Goal: Task Accomplishment & Management: Use online tool/utility

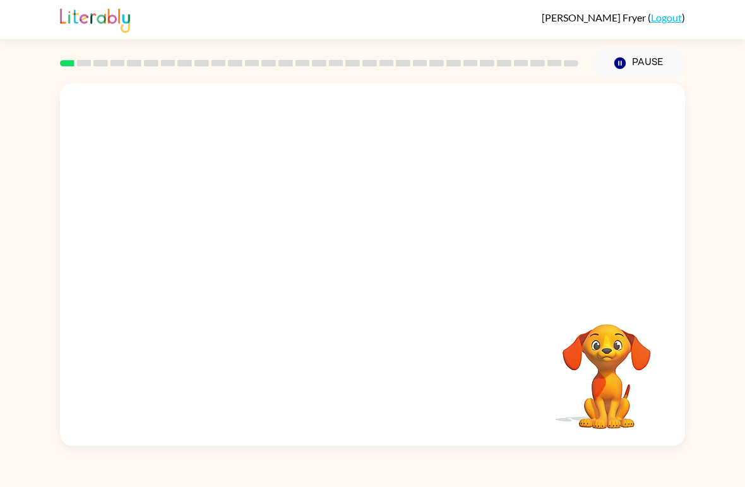
click at [671, 17] on link "Logout" at bounding box center [666, 17] width 31 height 12
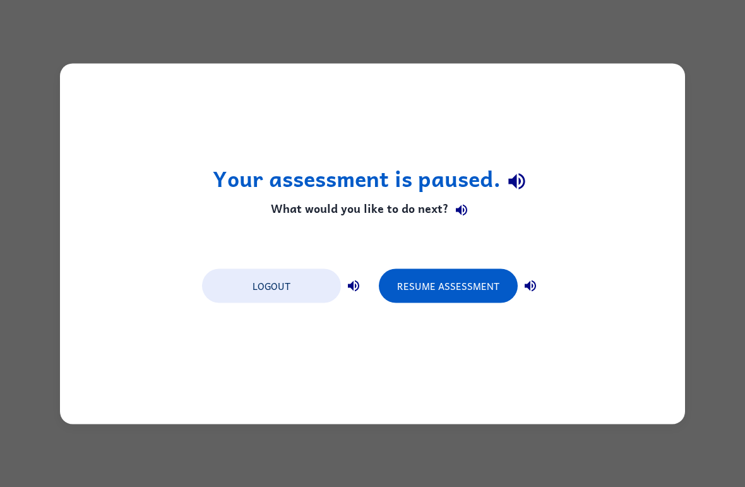
click at [715, 273] on div "Your assessment is paused. What would you like to do next? Logout Resume Assess…" at bounding box center [372, 243] width 745 height 487
click at [54, 117] on div "Your assessment is paused. What would you like to do next? Logout Resume Assess…" at bounding box center [372, 243] width 745 height 487
click at [743, 111] on div "Your assessment is paused. What would you like to do next? Logout Resume Assess…" at bounding box center [372, 243] width 745 height 487
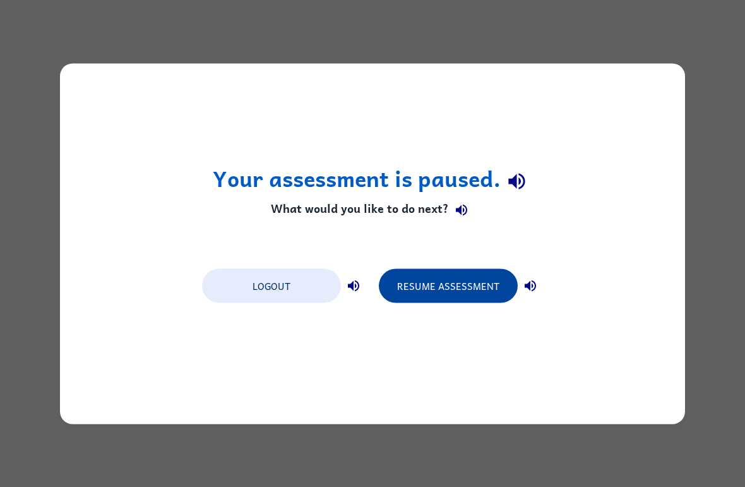
click at [475, 285] on button "Resume Assessment" at bounding box center [448, 285] width 139 height 34
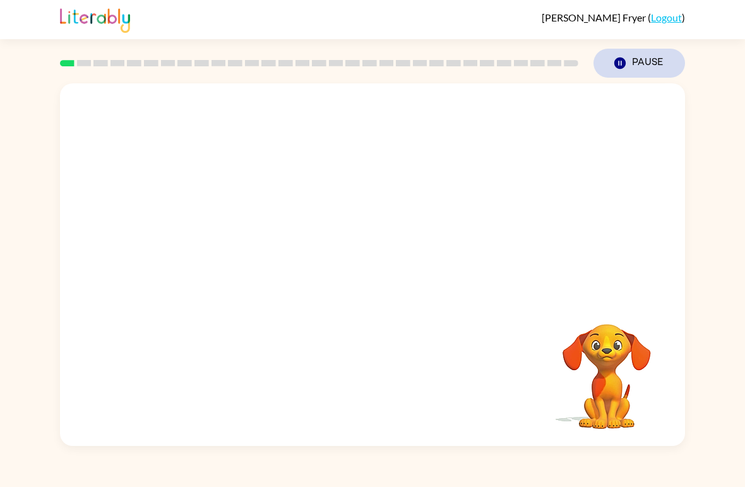
click at [639, 50] on button "Pause Pause" at bounding box center [639, 63] width 92 height 29
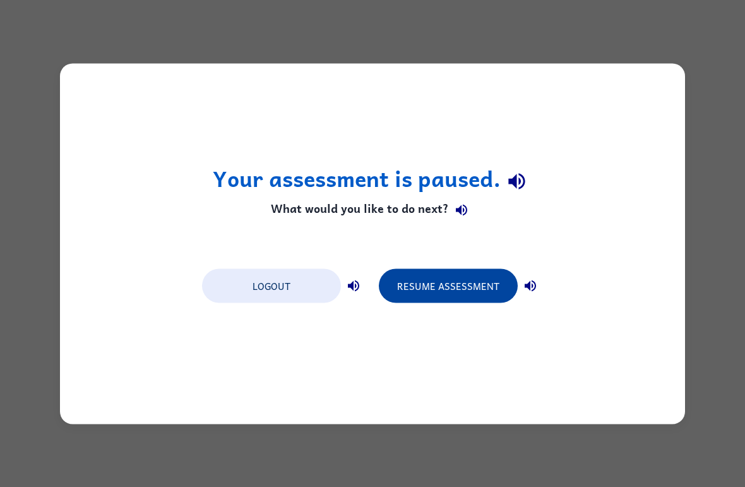
click at [477, 288] on button "Resume Assessment" at bounding box center [448, 285] width 139 height 34
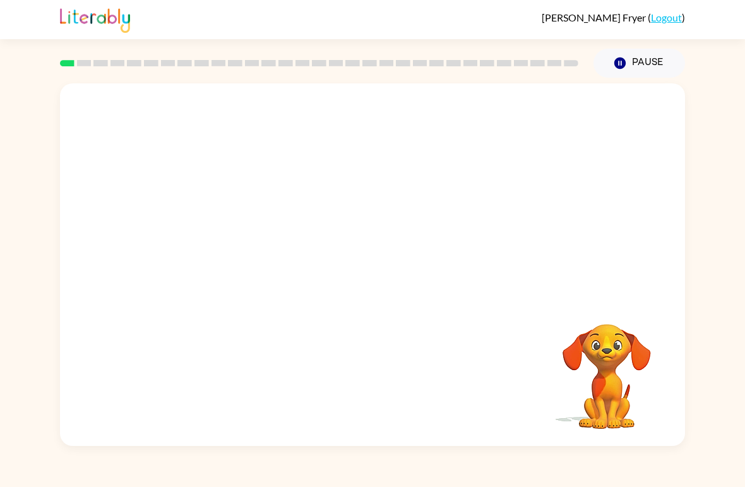
click at [635, 47] on div "Pause Pause" at bounding box center [639, 63] width 107 height 44
click at [622, 63] on icon "button" at bounding box center [619, 62] width 11 height 11
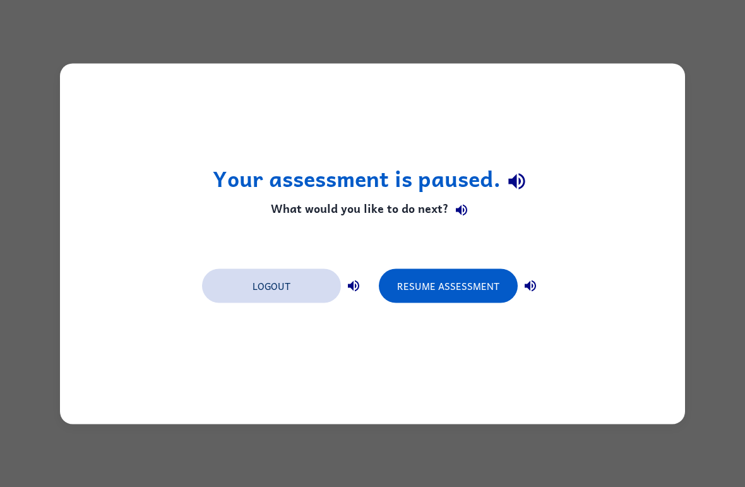
click at [323, 292] on button "Logout" at bounding box center [271, 285] width 139 height 34
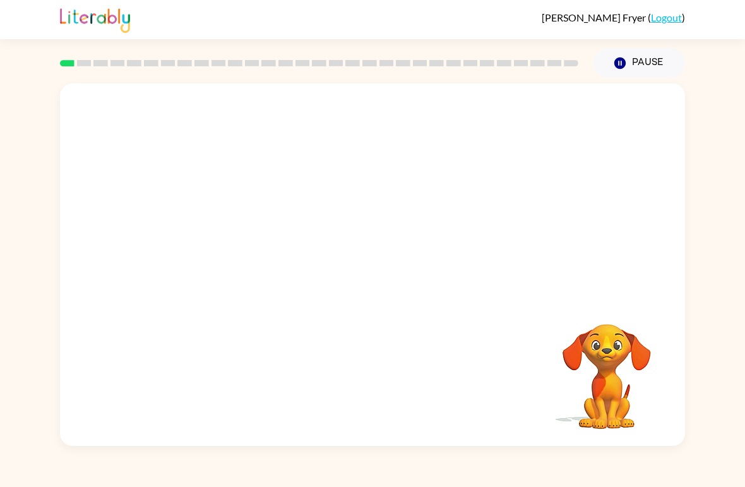
click at [227, 241] on video "Your browser must support playing .mp4 files to use Literably. Please try using…" at bounding box center [372, 190] width 625 height 214
click at [225, 239] on video "Your browser must support playing .mp4 files to use Literably. Please try using…" at bounding box center [372, 190] width 625 height 214
click at [263, 242] on video "Your browser must support playing .mp4 files to use Literably. Please try using…" at bounding box center [372, 190] width 625 height 214
click at [227, 245] on video "Your browser must support playing .mp4 files to use Literably. Please try using…" at bounding box center [372, 190] width 625 height 214
click at [351, 264] on button "button" at bounding box center [372, 271] width 81 height 46
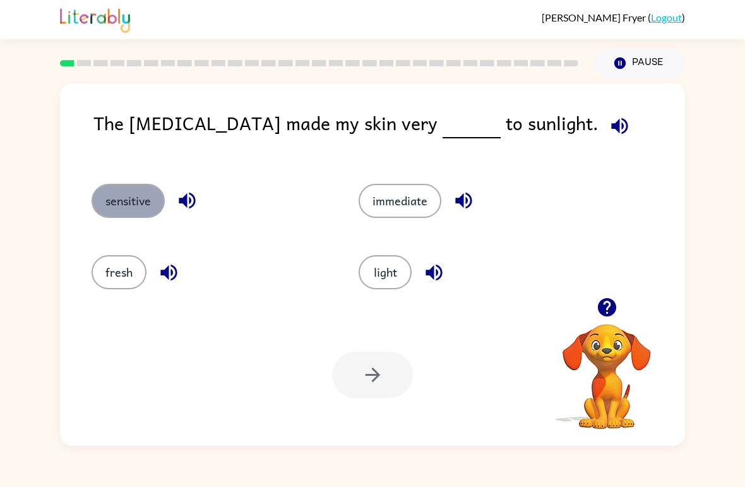
click at [128, 210] on button "sensitive" at bounding box center [128, 201] width 73 height 34
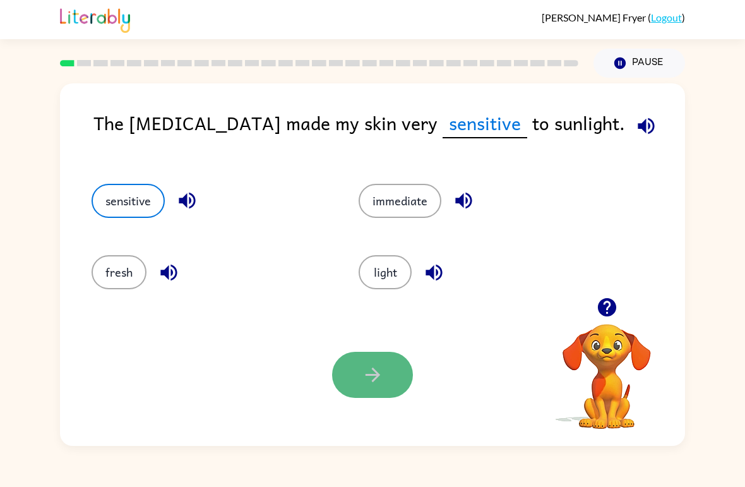
click at [373, 380] on icon "button" at bounding box center [372, 374] width 15 height 15
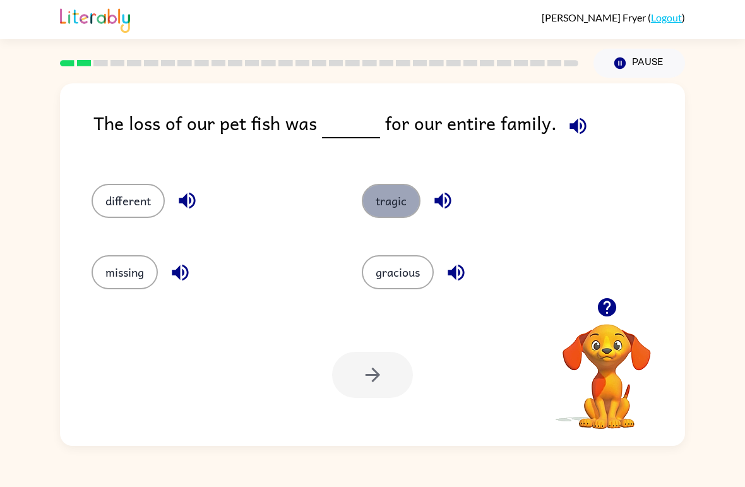
click at [391, 211] on button "tragic" at bounding box center [391, 201] width 59 height 34
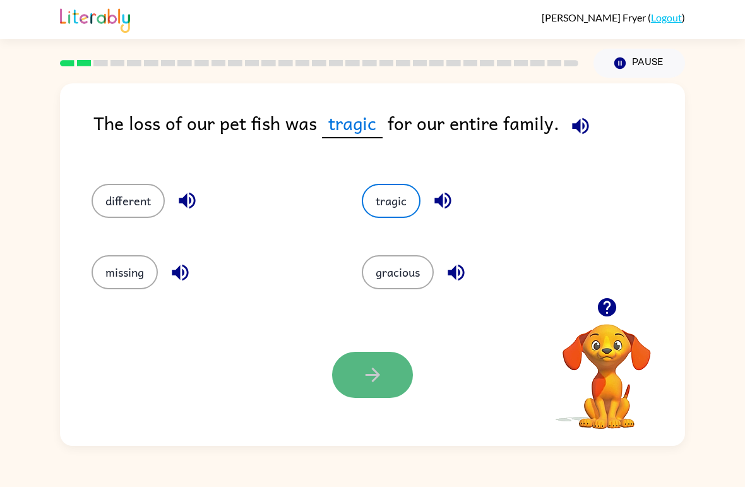
click at [377, 371] on icon "button" at bounding box center [373, 375] width 22 height 22
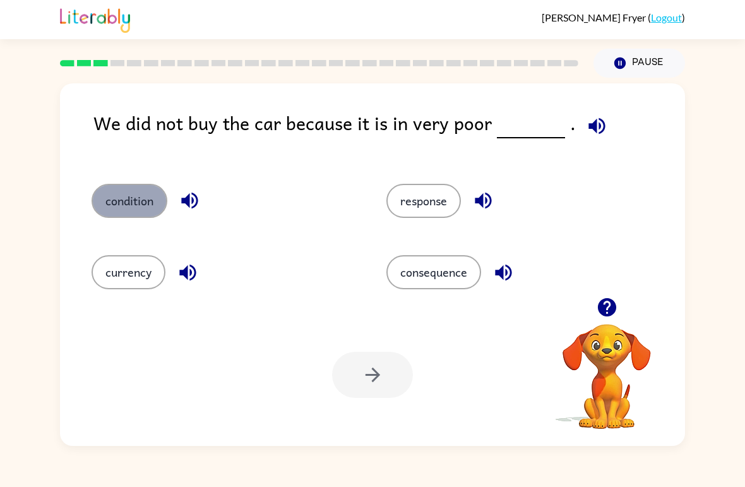
click at [148, 187] on button "condition" at bounding box center [130, 201] width 76 height 34
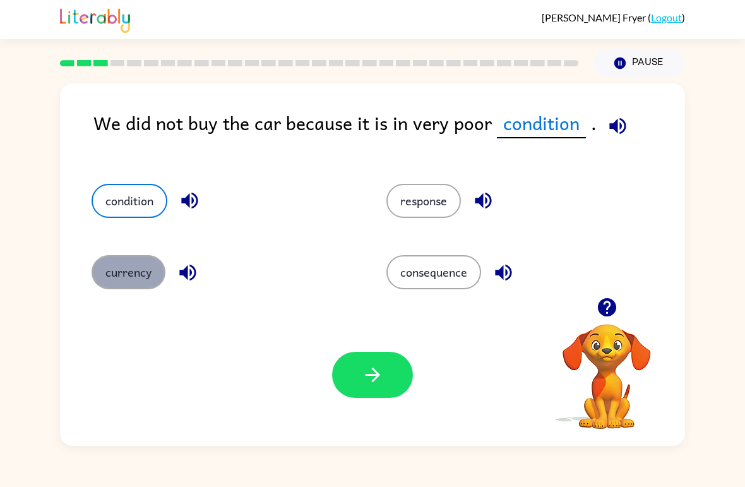
click at [152, 271] on button "currency" at bounding box center [129, 272] width 74 height 34
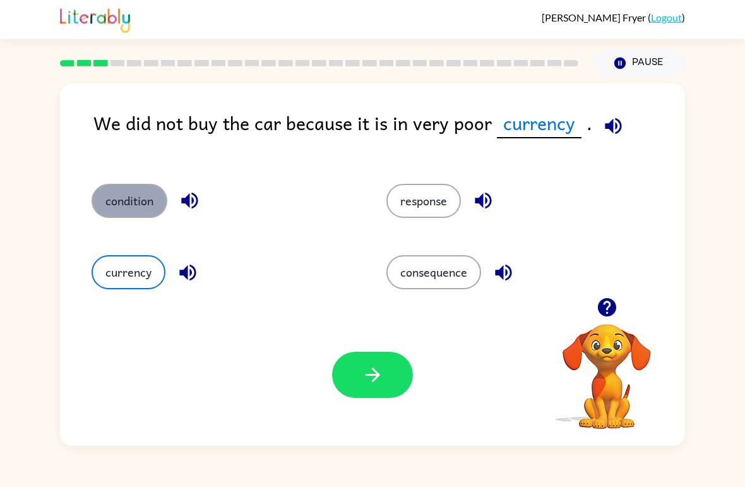
click at [143, 215] on button "condition" at bounding box center [130, 201] width 76 height 34
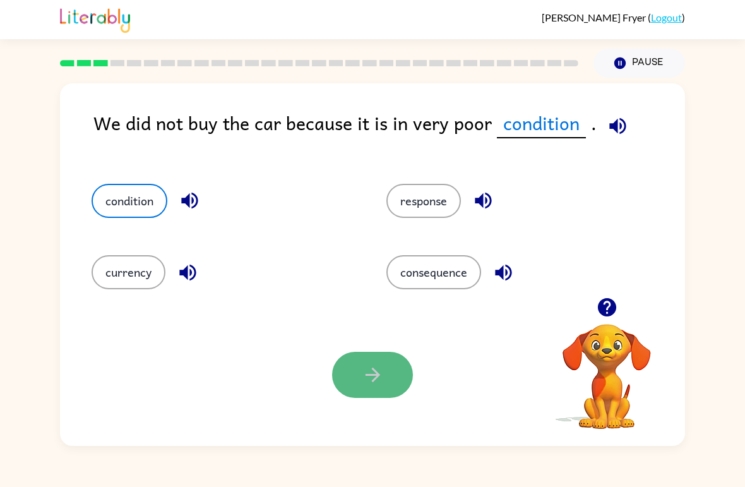
click at [376, 393] on button "button" at bounding box center [372, 375] width 81 height 46
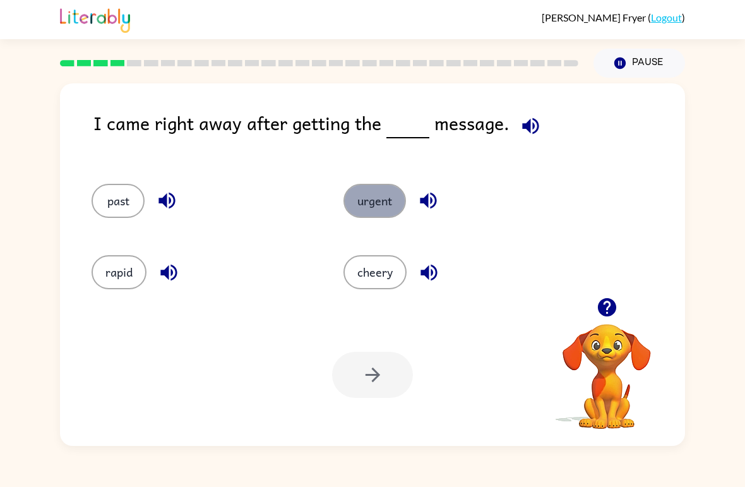
click at [360, 203] on button "urgent" at bounding box center [374, 201] width 62 height 34
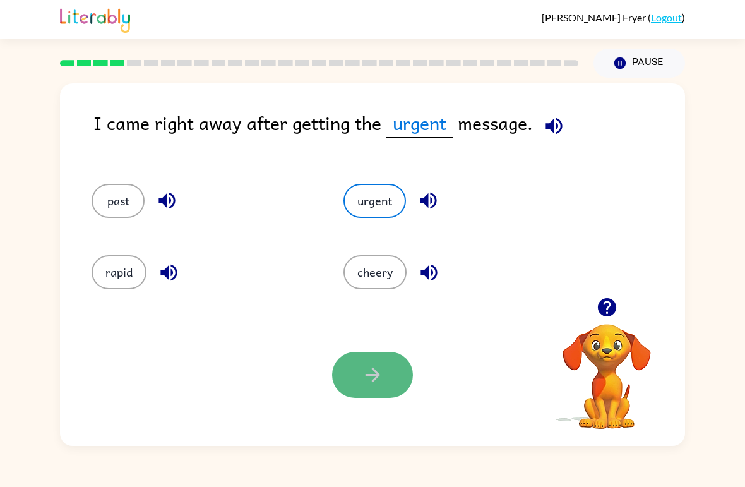
click at [372, 369] on icon "button" at bounding box center [372, 374] width 15 height 15
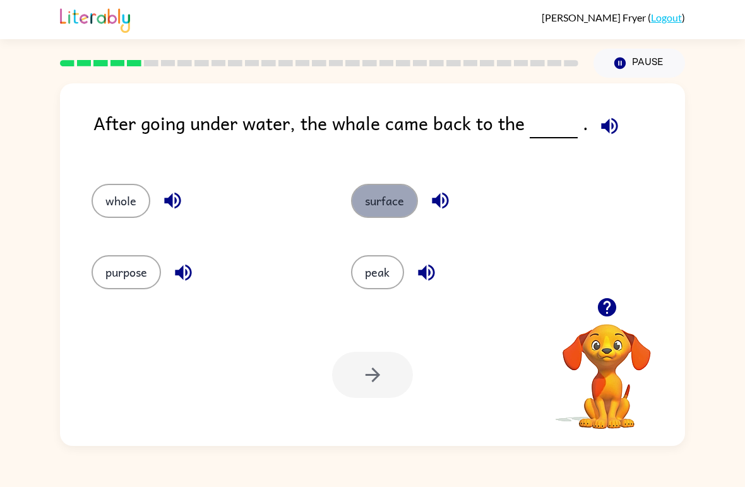
click at [381, 194] on button "surface" at bounding box center [384, 201] width 67 height 34
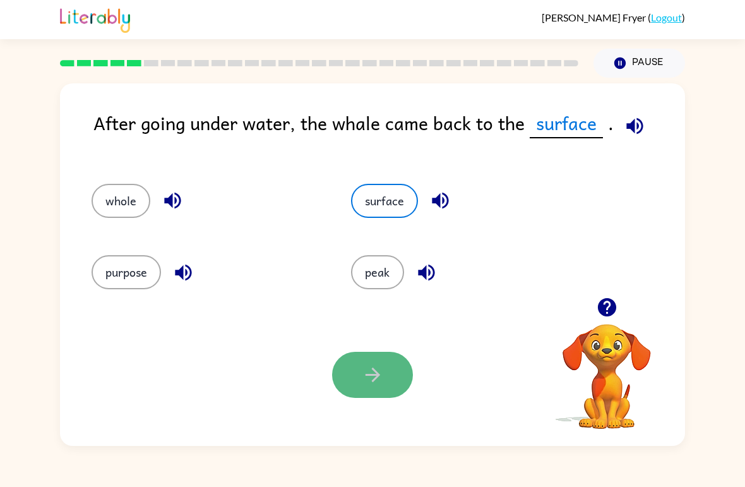
click at [385, 393] on button "button" at bounding box center [372, 375] width 81 height 46
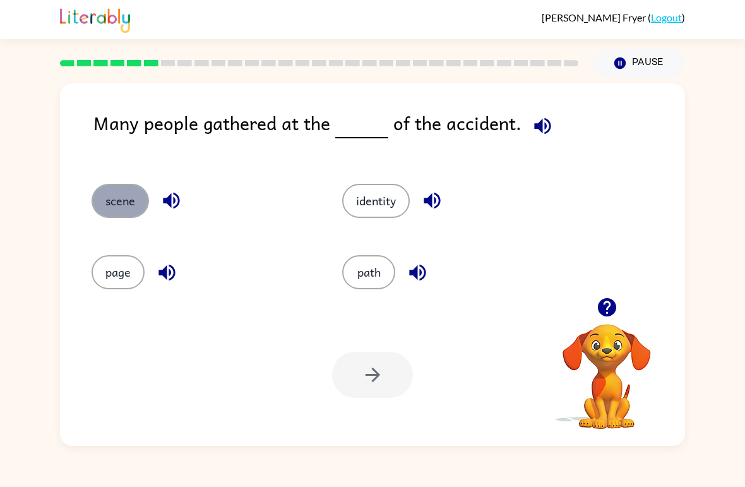
click at [107, 216] on button "scene" at bounding box center [120, 201] width 57 height 34
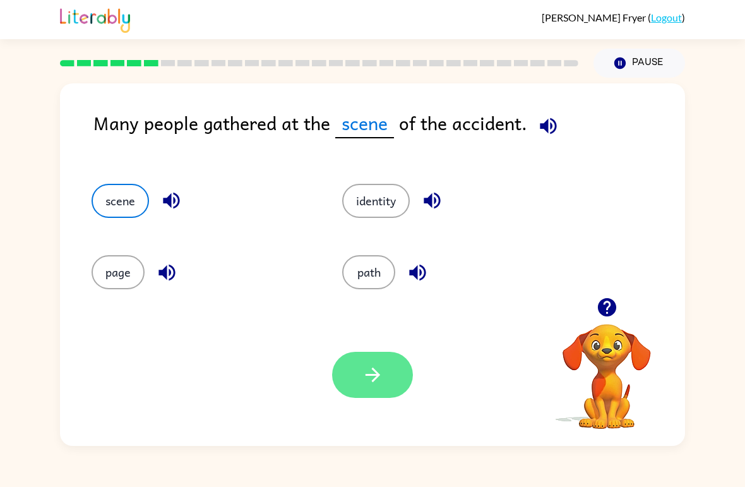
click at [399, 375] on button "button" at bounding box center [372, 375] width 81 height 46
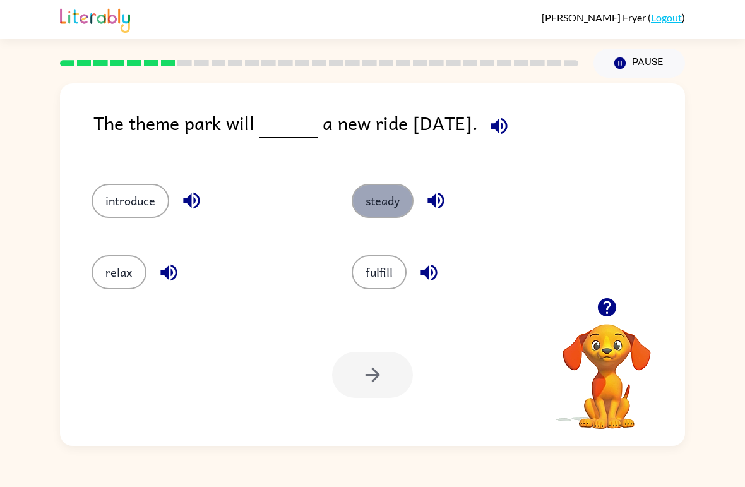
click at [393, 200] on button "steady" at bounding box center [383, 201] width 62 height 34
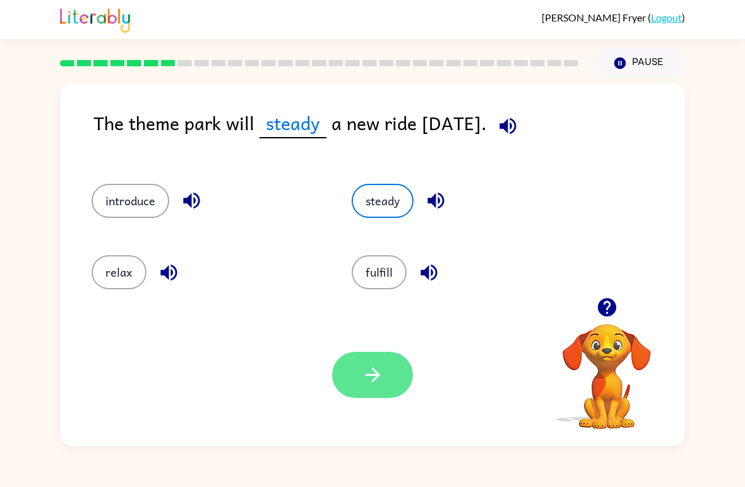
click at [373, 377] on icon "button" at bounding box center [373, 375] width 22 height 22
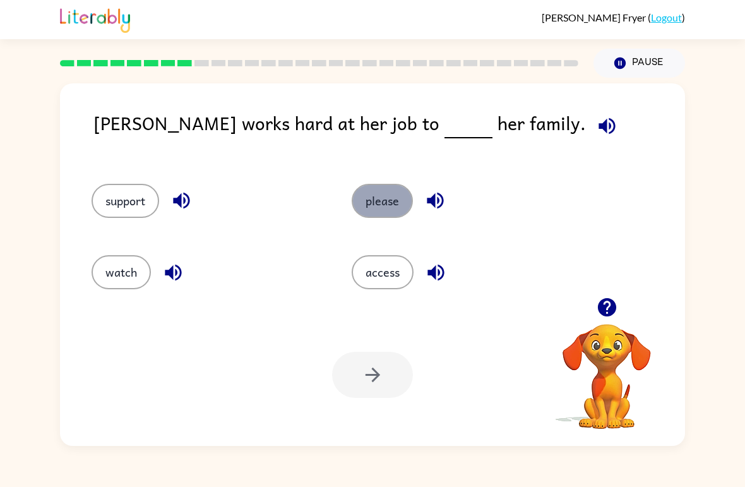
click at [360, 192] on button "please" at bounding box center [382, 201] width 61 height 34
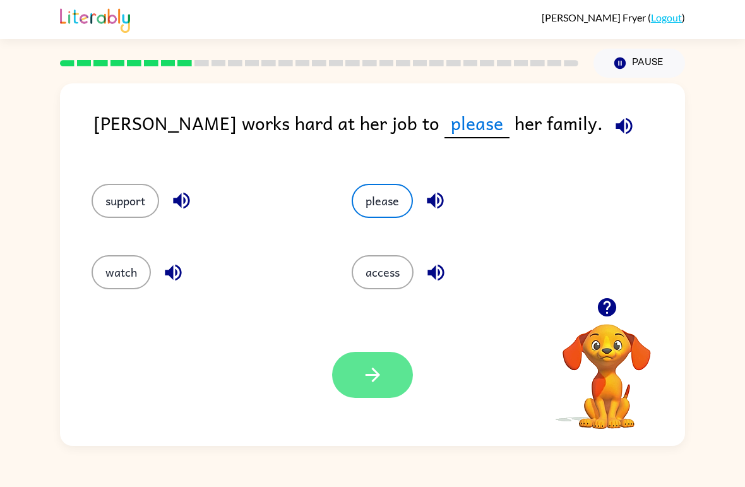
click at [379, 365] on icon "button" at bounding box center [373, 375] width 22 height 22
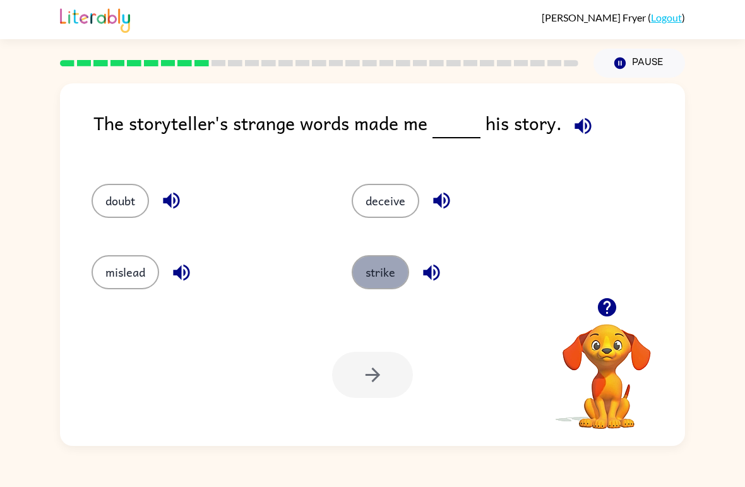
click at [364, 271] on button "strike" at bounding box center [380, 272] width 57 height 34
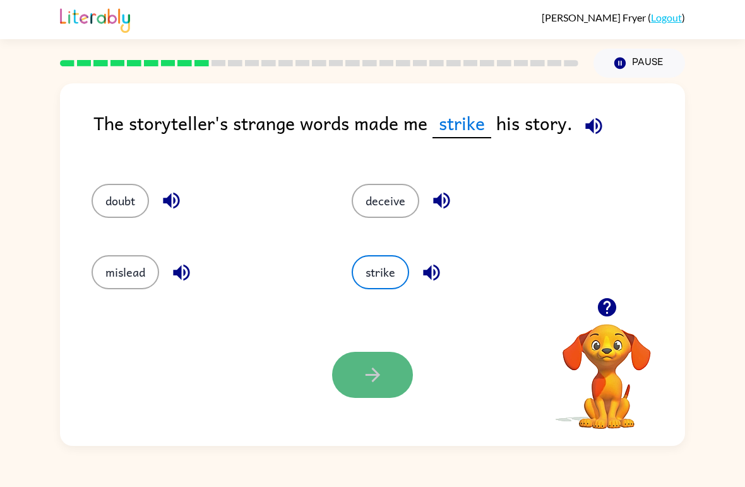
click at [373, 356] on button "button" at bounding box center [372, 375] width 81 height 46
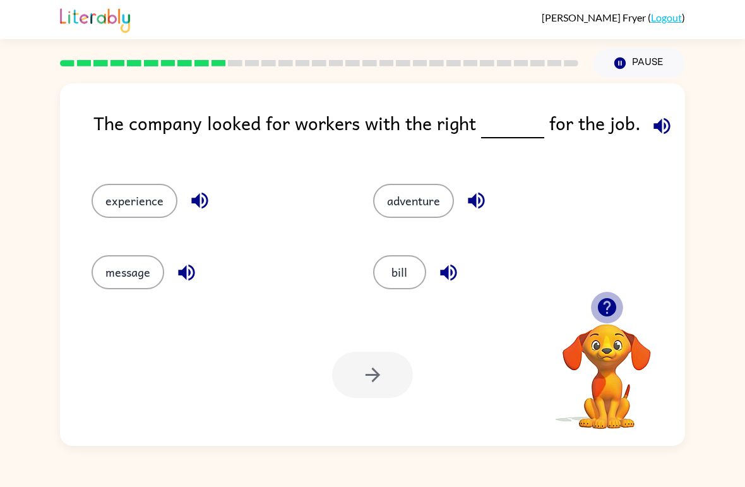
click at [613, 313] on icon "button" at bounding box center [606, 307] width 18 height 18
click at [608, 304] on icon "button" at bounding box center [607, 307] width 22 height 22
click at [148, 193] on button "experience" at bounding box center [135, 201] width 86 height 34
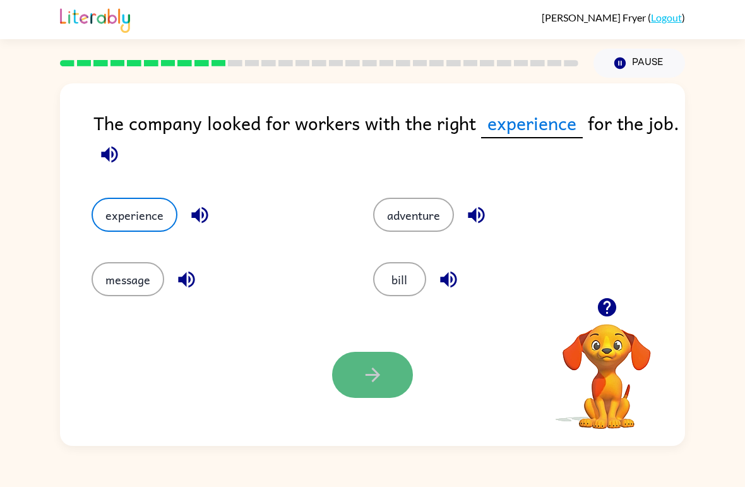
click at [376, 353] on button "button" at bounding box center [372, 375] width 81 height 46
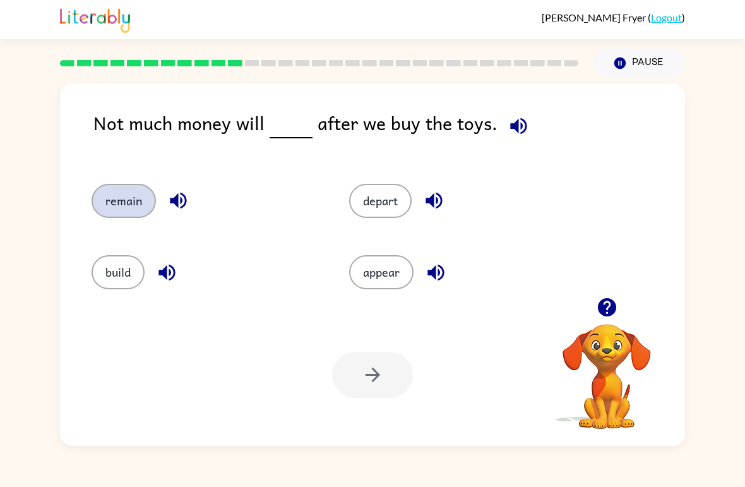
click at [126, 198] on button "remain" at bounding box center [124, 201] width 64 height 34
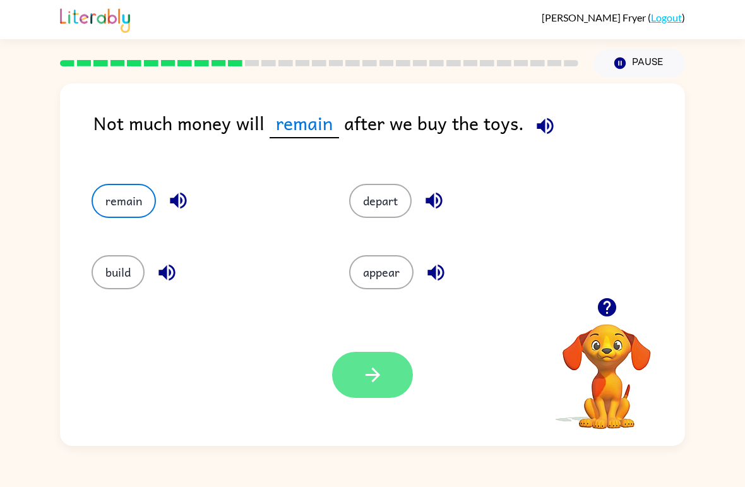
click at [369, 383] on icon "button" at bounding box center [373, 375] width 22 height 22
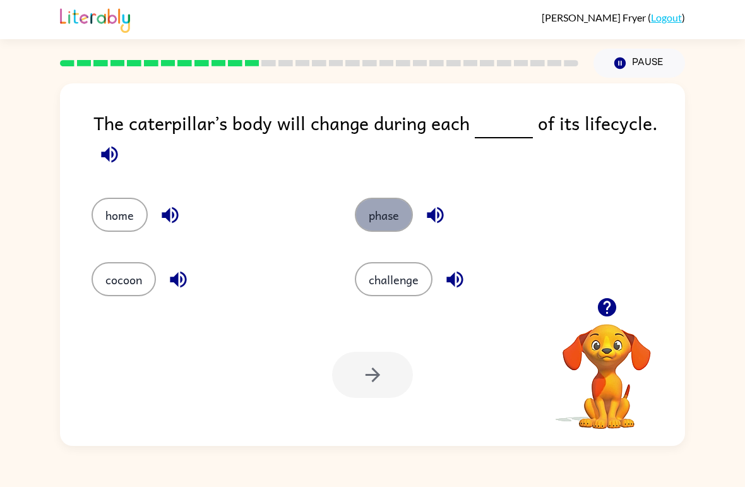
click at [372, 220] on button "phase" at bounding box center [384, 215] width 58 height 34
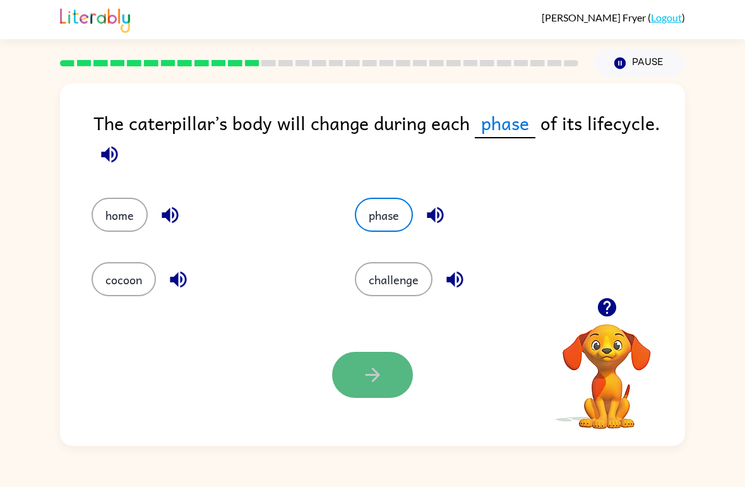
click at [358, 375] on button "button" at bounding box center [372, 375] width 81 height 46
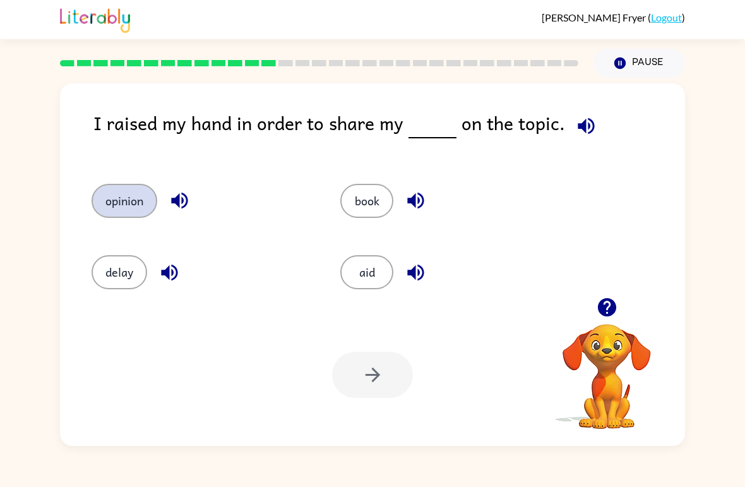
click at [112, 205] on button "opinion" at bounding box center [125, 201] width 66 height 34
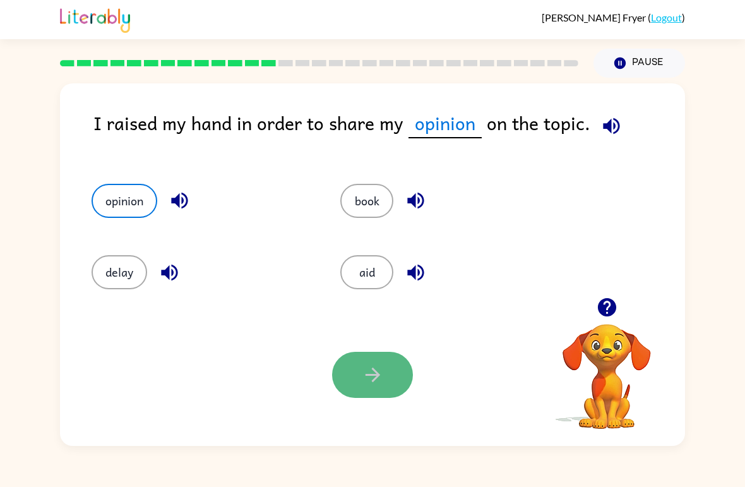
click at [357, 377] on button "button" at bounding box center [372, 375] width 81 height 46
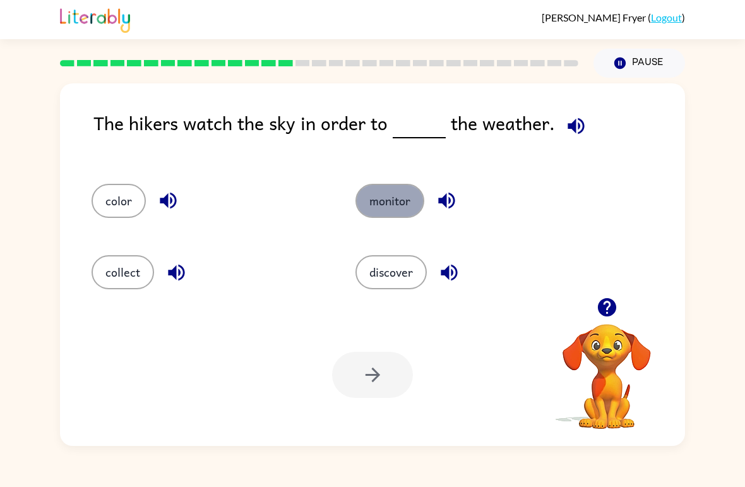
click at [393, 196] on button "monitor" at bounding box center [389, 201] width 69 height 34
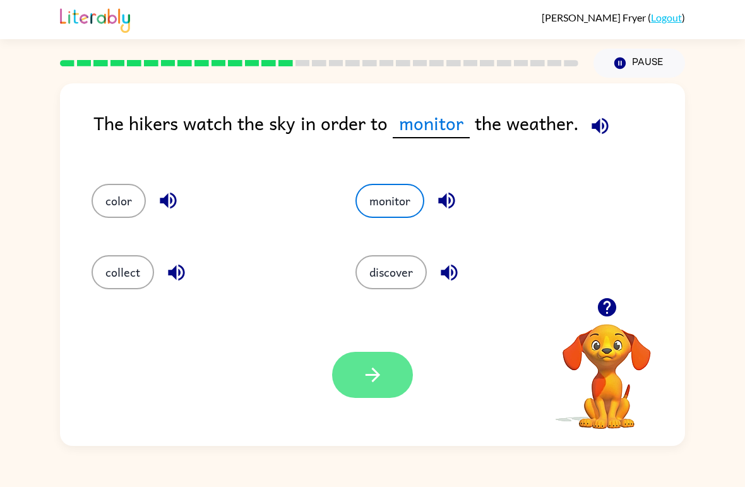
click at [362, 381] on icon "button" at bounding box center [373, 375] width 22 height 22
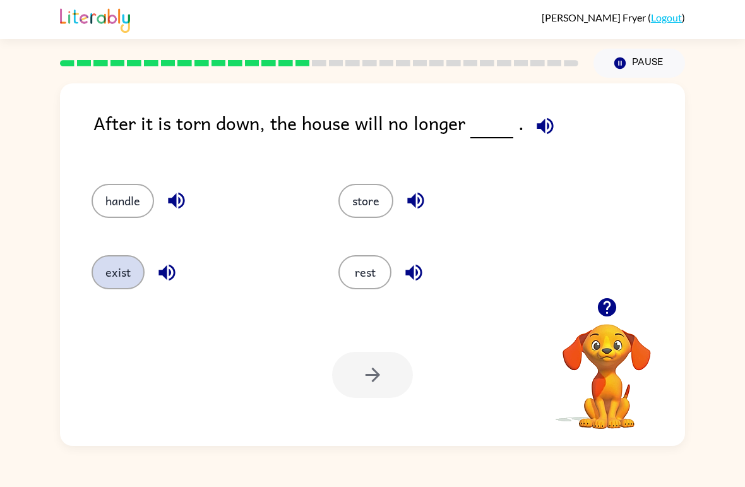
click at [127, 272] on button "exist" at bounding box center [118, 272] width 53 height 34
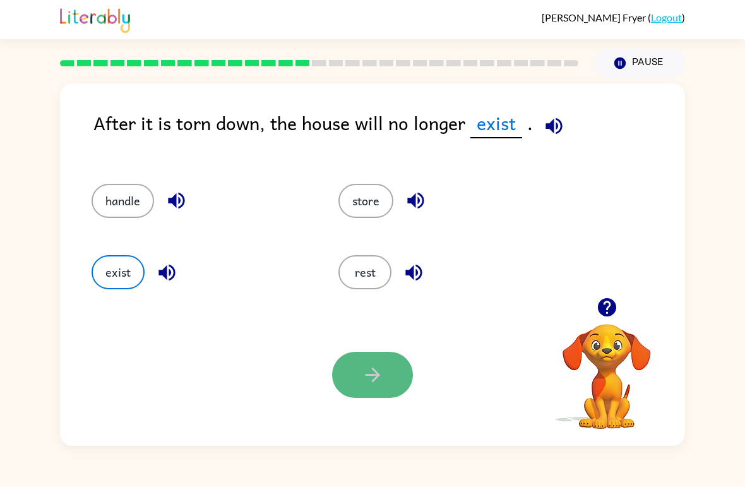
click at [366, 381] on icon "button" at bounding box center [373, 375] width 22 height 22
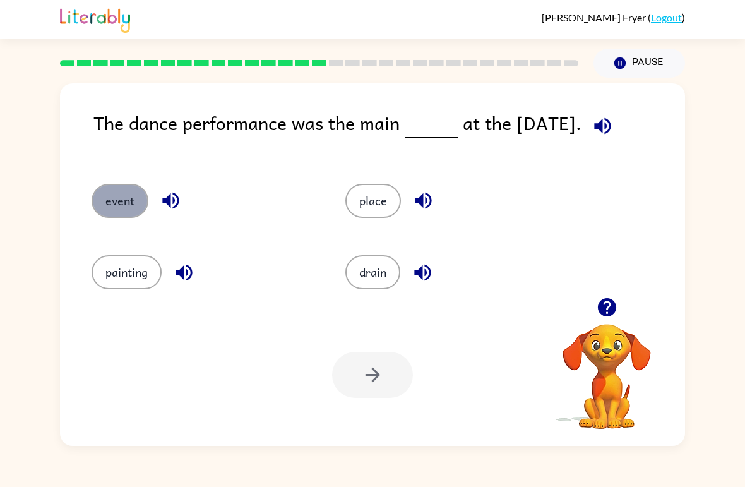
click at [112, 196] on button "event" at bounding box center [120, 201] width 57 height 34
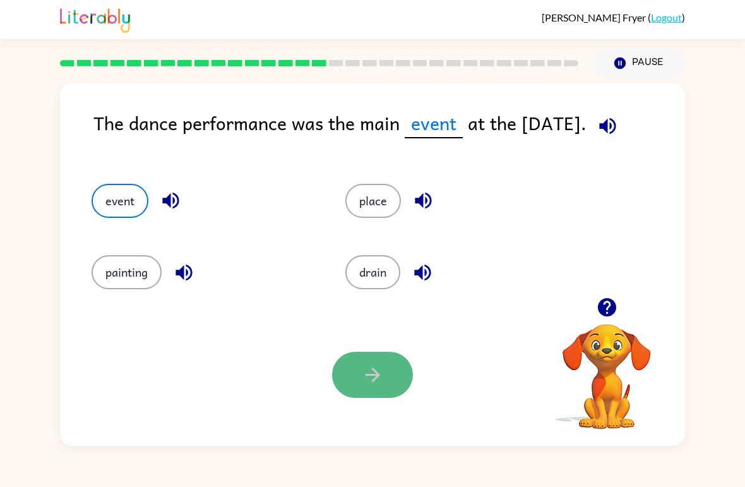
click at [396, 396] on button "button" at bounding box center [372, 375] width 81 height 46
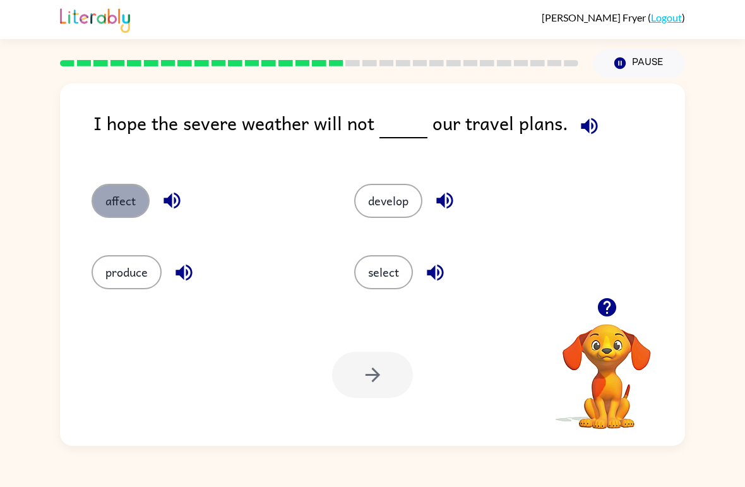
click at [103, 203] on button "affect" at bounding box center [121, 201] width 58 height 34
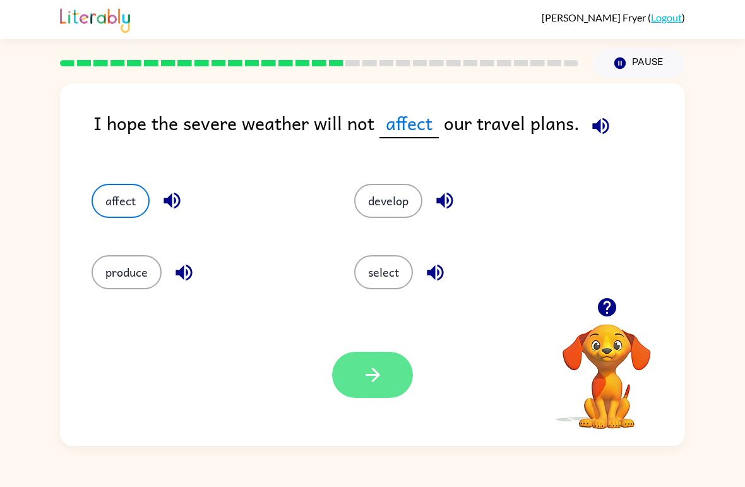
click at [366, 364] on icon "button" at bounding box center [373, 375] width 22 height 22
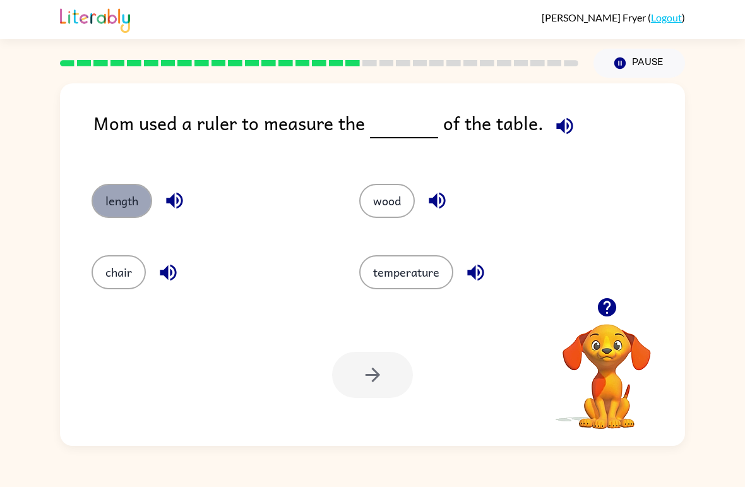
click at [119, 200] on button "length" at bounding box center [122, 201] width 61 height 34
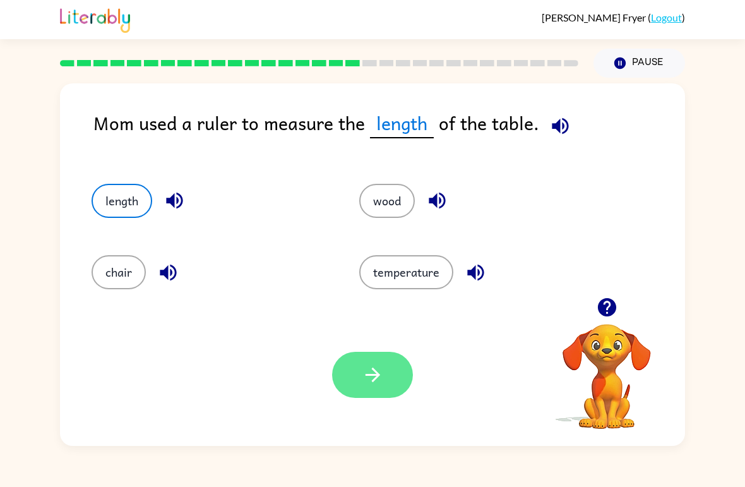
click at [356, 389] on button "button" at bounding box center [372, 375] width 81 height 46
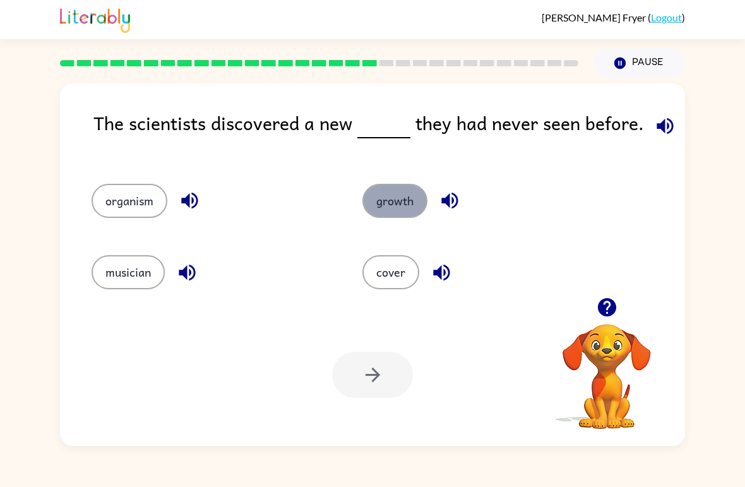
click at [405, 213] on button "growth" at bounding box center [394, 201] width 65 height 34
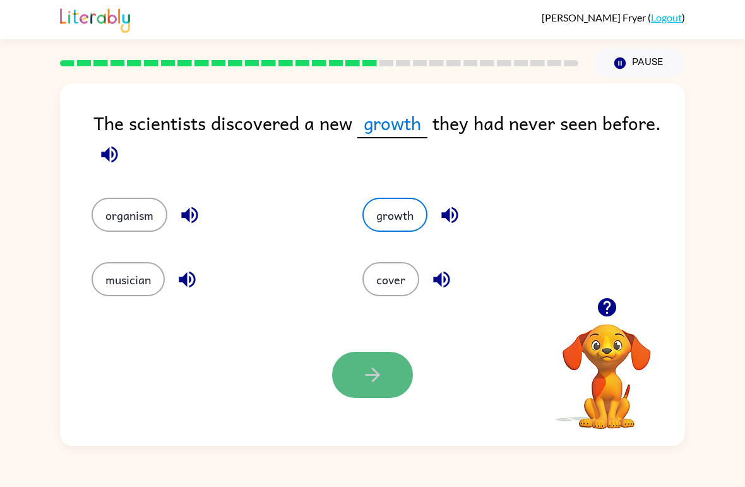
click at [370, 372] on icon "button" at bounding box center [373, 375] width 22 height 22
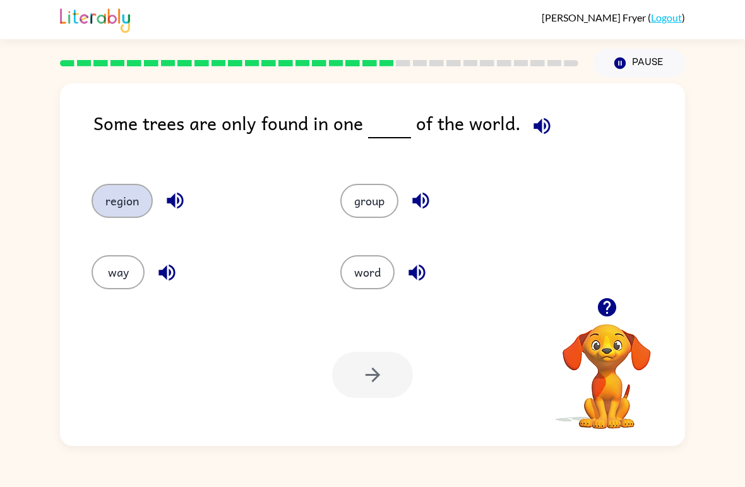
click at [131, 194] on button "region" at bounding box center [122, 201] width 61 height 34
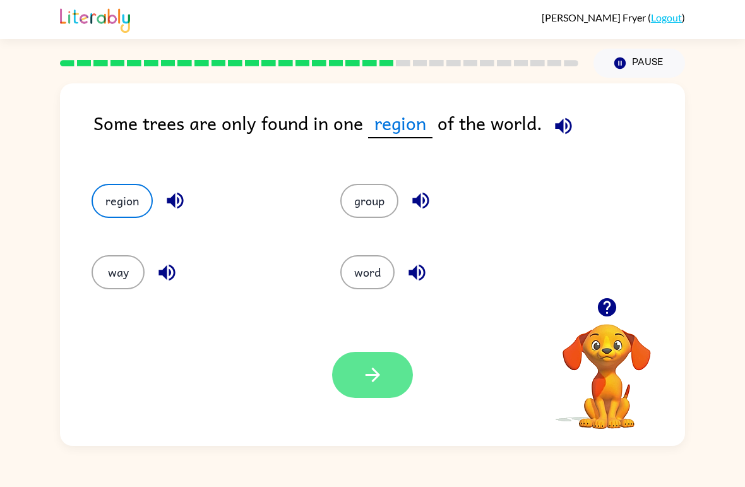
click at [369, 374] on icon "button" at bounding box center [373, 375] width 22 height 22
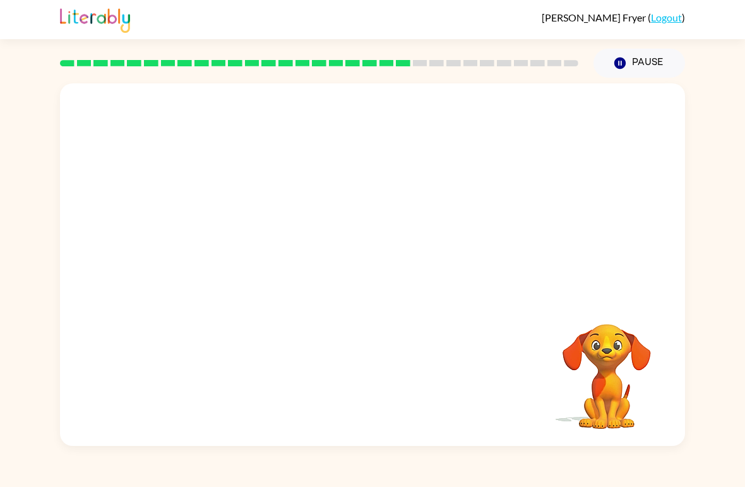
click at [257, 260] on video "Your browser must support playing .mp4 files to use Literably. Please try using…" at bounding box center [372, 190] width 625 height 214
click at [259, 258] on video "Your browser must support playing .mp4 files to use Literably. Please try using…" at bounding box center [372, 190] width 625 height 214
click at [260, 263] on video "Your browser must support playing .mp4 files to use Literably. Please try using…" at bounding box center [372, 190] width 625 height 214
click at [353, 259] on div at bounding box center [372, 271] width 81 height 46
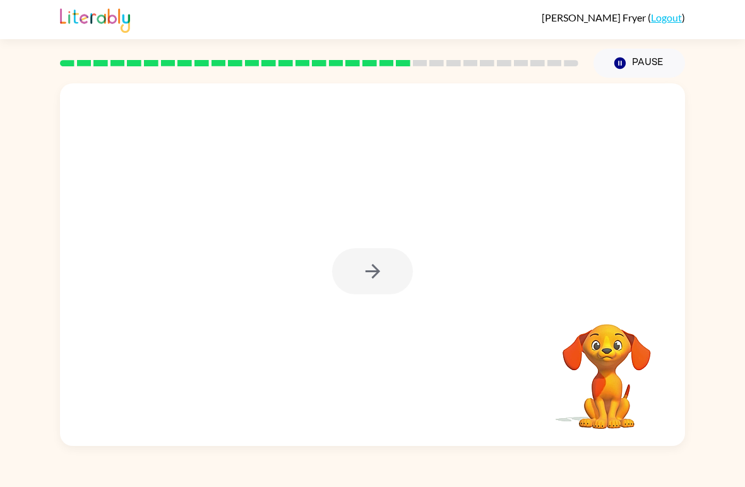
click at [353, 259] on div at bounding box center [372, 271] width 81 height 46
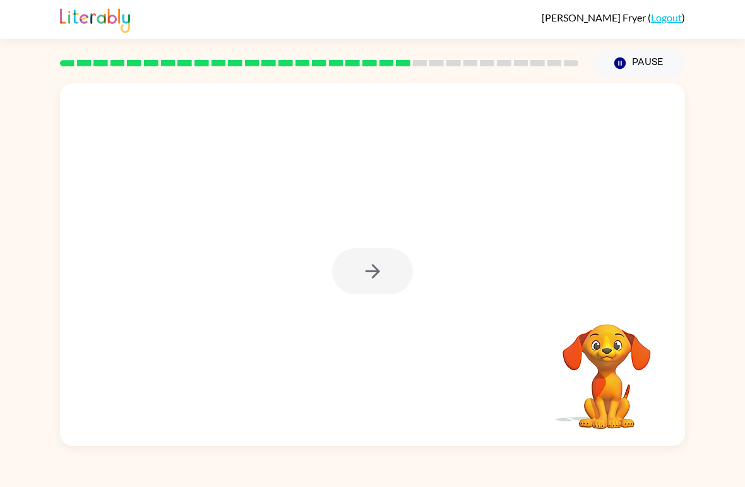
click at [353, 259] on div at bounding box center [372, 271] width 81 height 46
click at [353, 259] on button "button" at bounding box center [372, 271] width 81 height 46
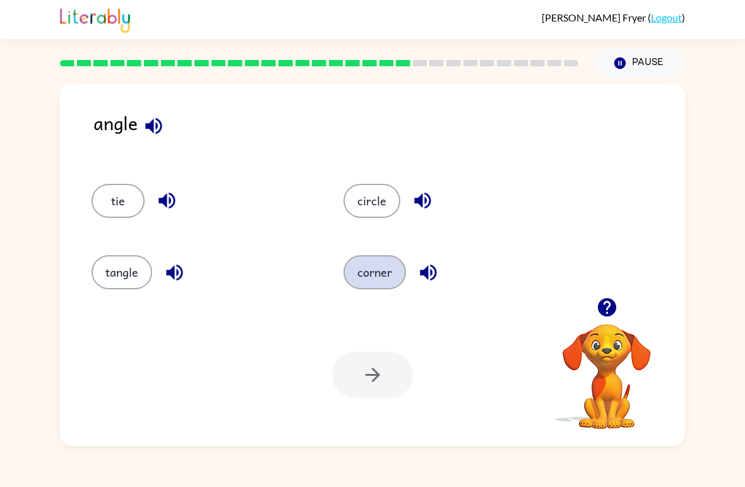
click at [396, 278] on button "corner" at bounding box center [374, 272] width 62 height 34
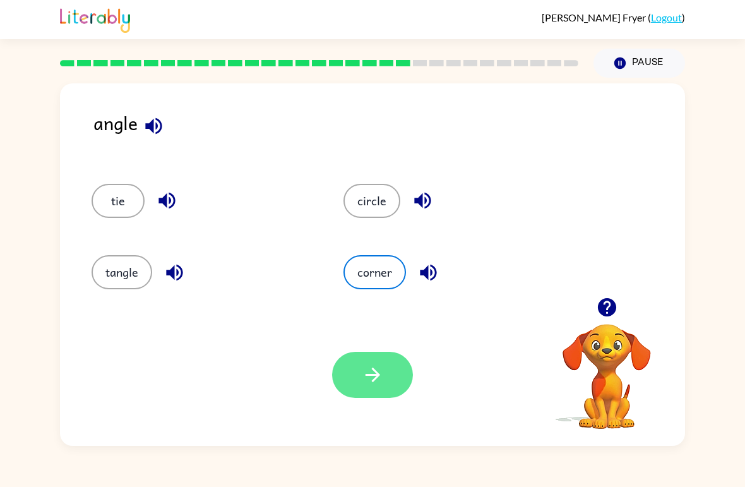
click at [366, 377] on icon "button" at bounding box center [373, 375] width 22 height 22
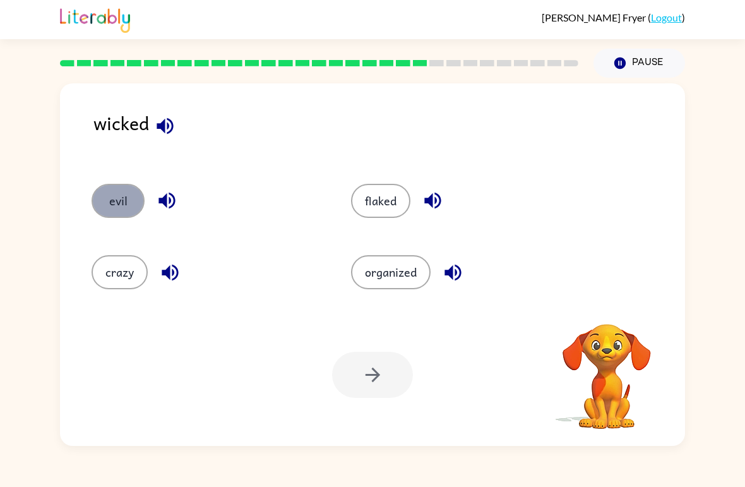
click at [126, 196] on button "evil" at bounding box center [118, 201] width 53 height 34
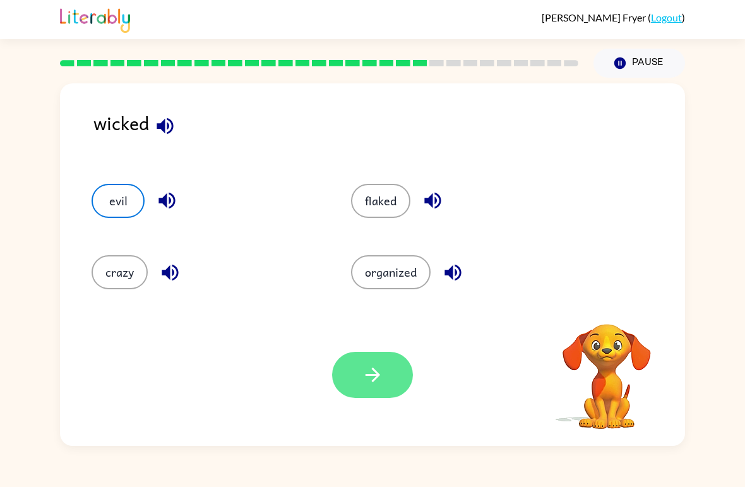
click at [368, 376] on icon "button" at bounding box center [372, 374] width 15 height 15
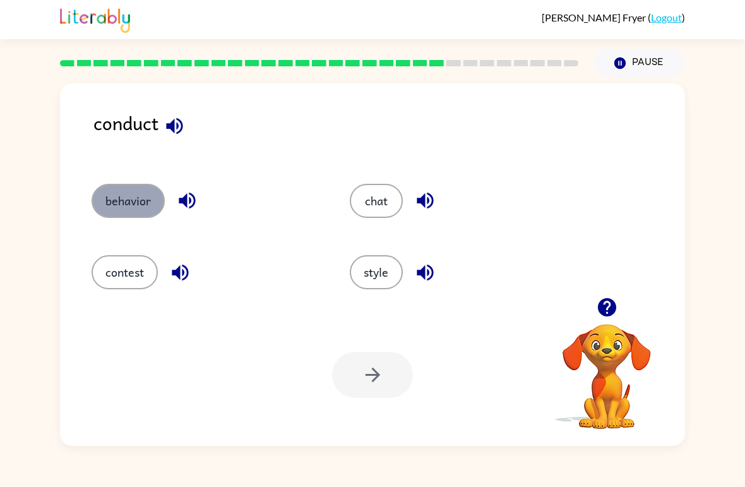
click at [135, 189] on button "behavior" at bounding box center [128, 201] width 73 height 34
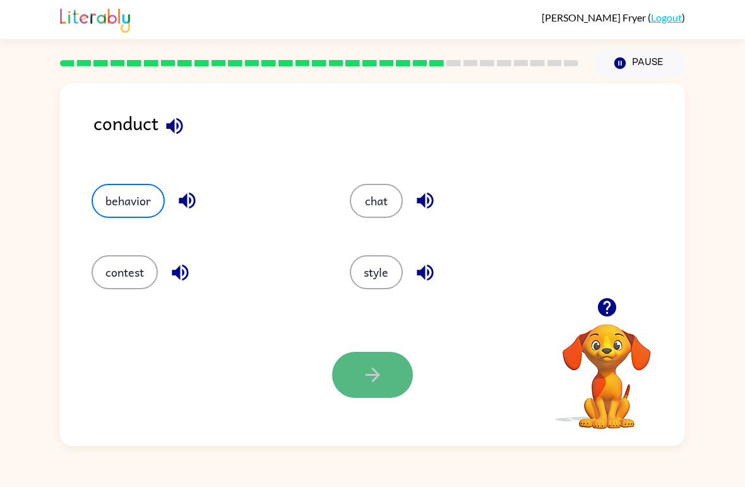
click at [396, 364] on button "button" at bounding box center [372, 375] width 81 height 46
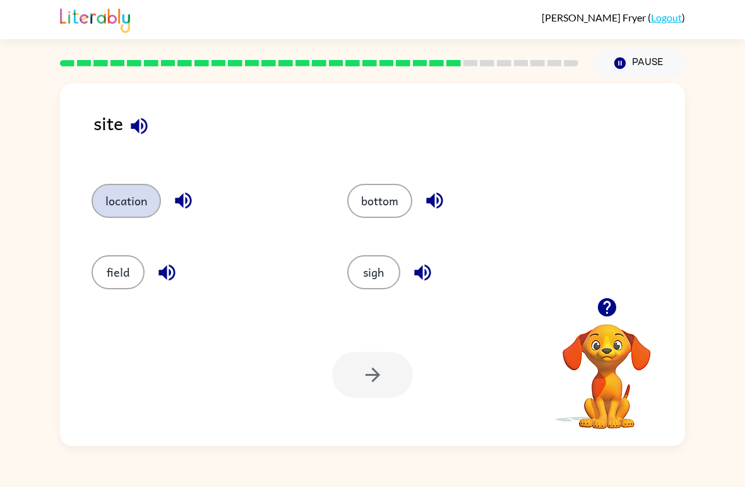
click at [112, 198] on button "location" at bounding box center [126, 201] width 69 height 34
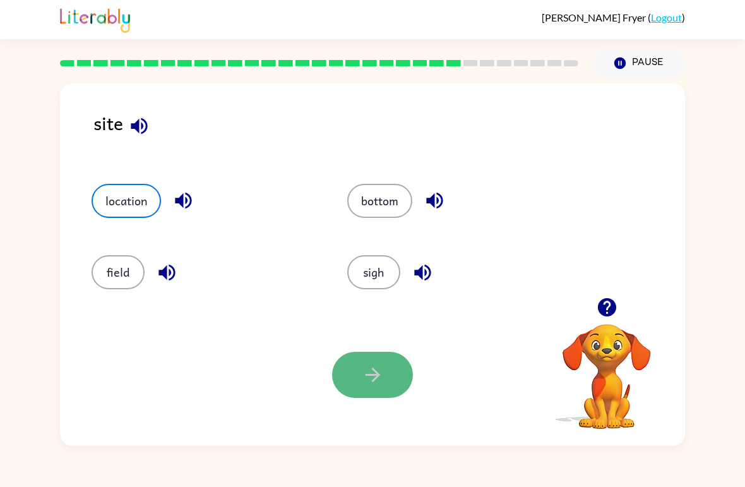
click at [378, 373] on icon "button" at bounding box center [373, 375] width 22 height 22
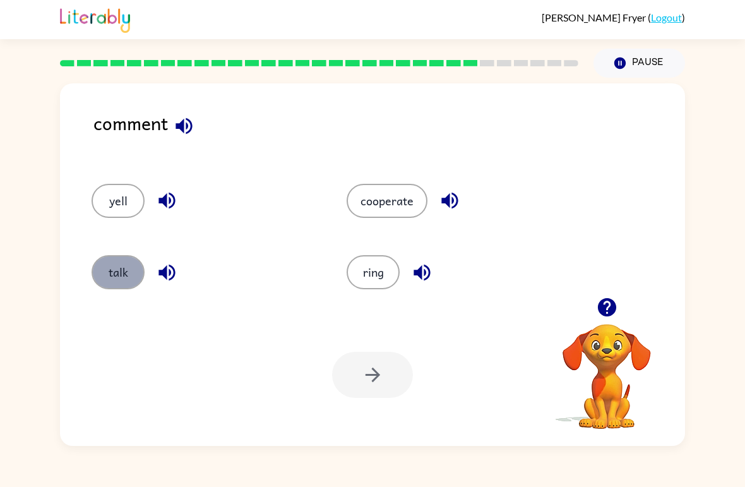
click at [126, 261] on button "talk" at bounding box center [118, 272] width 53 height 34
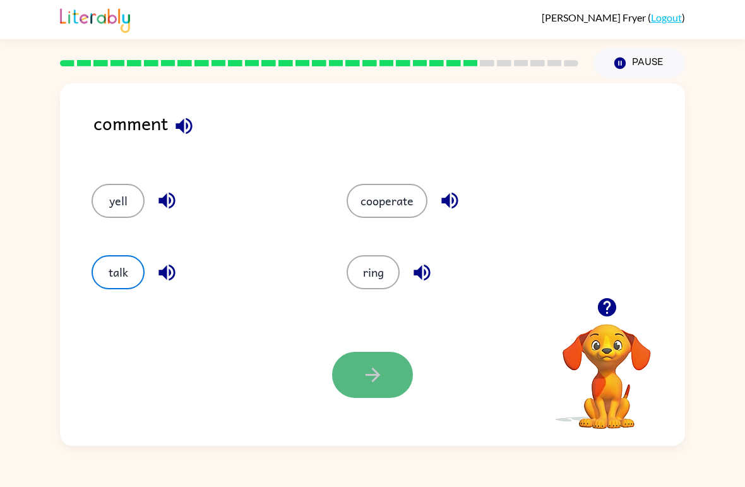
click at [393, 376] on button "button" at bounding box center [372, 375] width 81 height 46
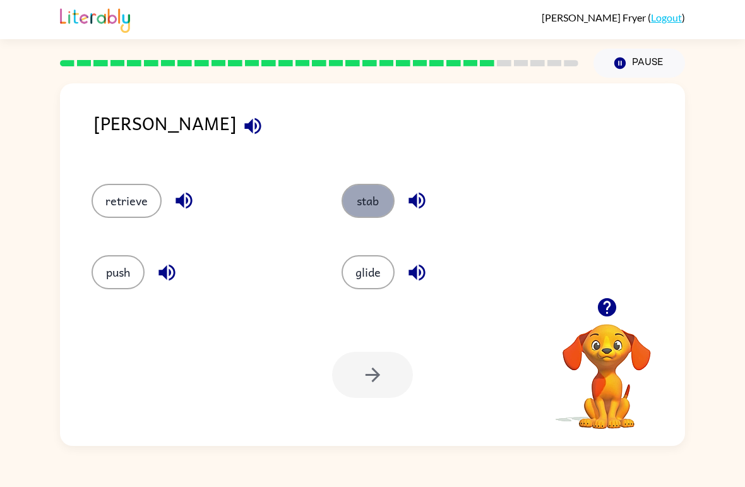
click at [348, 195] on button "stab" at bounding box center [367, 201] width 53 height 34
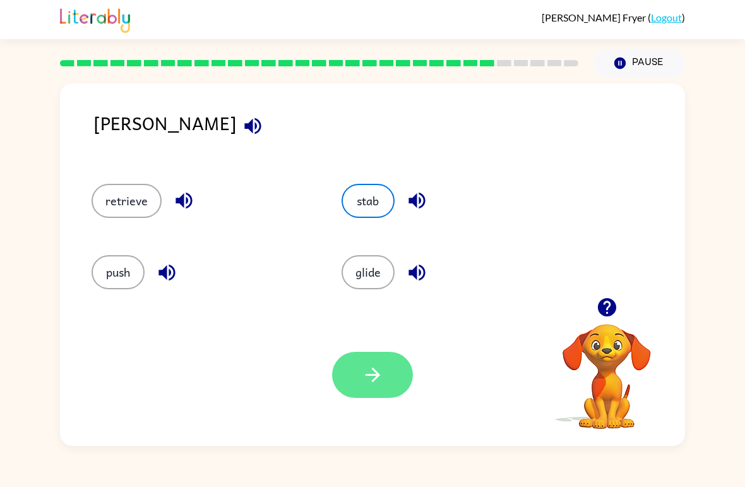
click at [371, 376] on icon "button" at bounding box center [372, 374] width 15 height 15
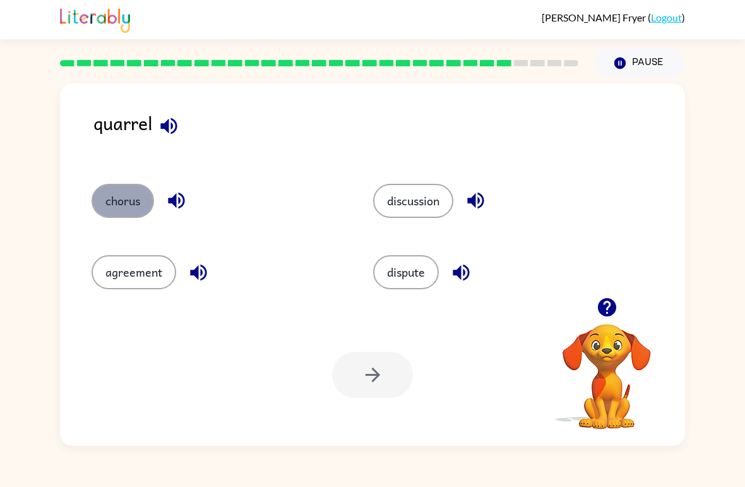
click at [100, 213] on button "chorus" at bounding box center [123, 201] width 62 height 34
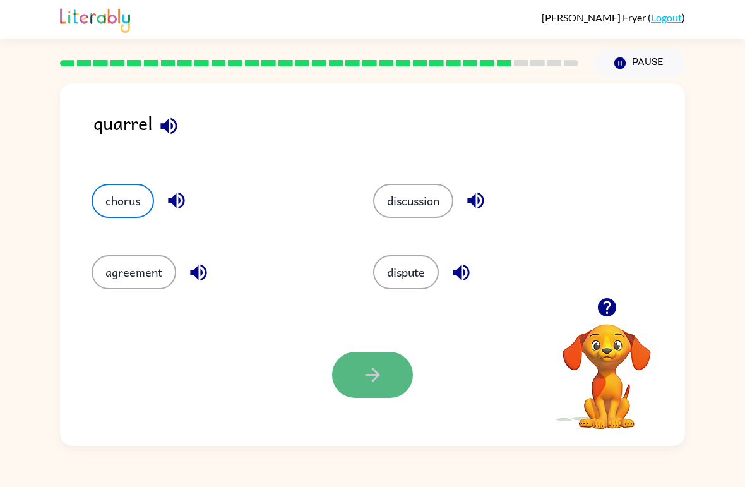
click at [367, 360] on button "button" at bounding box center [372, 375] width 81 height 46
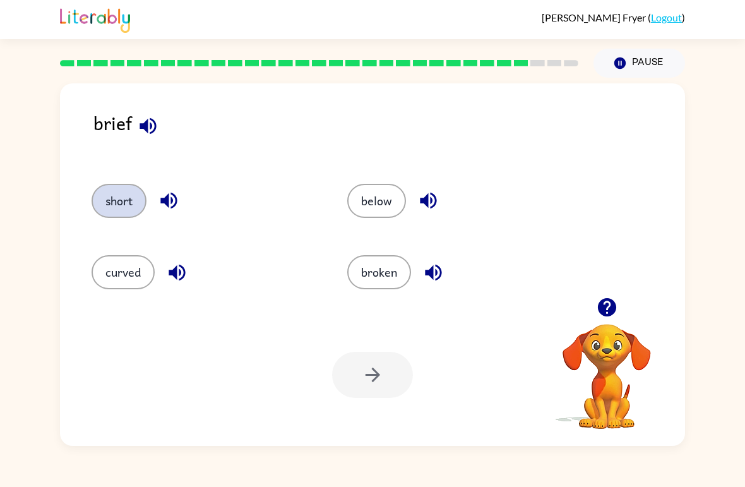
click at [126, 200] on button "short" at bounding box center [119, 201] width 55 height 34
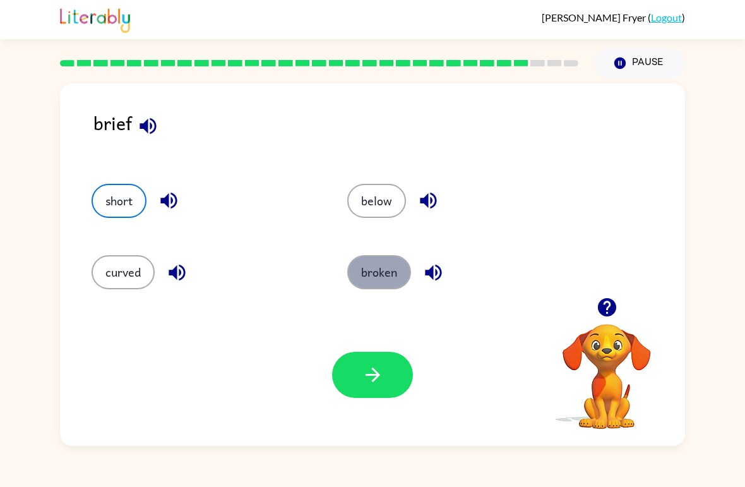
click at [358, 275] on button "broken" at bounding box center [379, 272] width 64 height 34
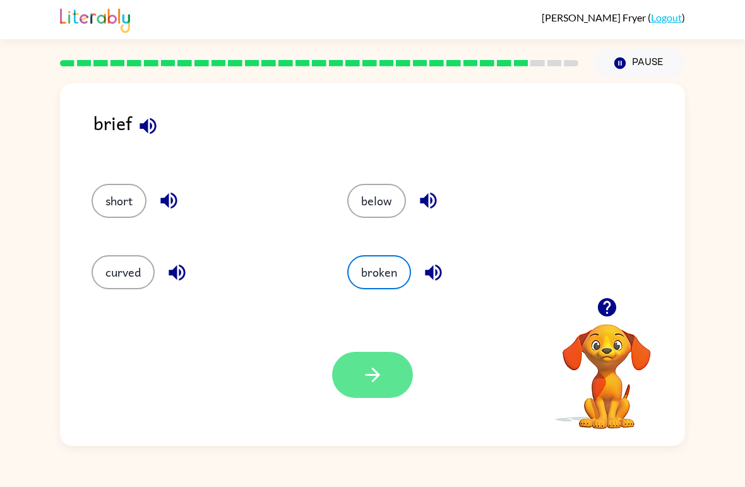
click at [365, 381] on icon "button" at bounding box center [373, 375] width 22 height 22
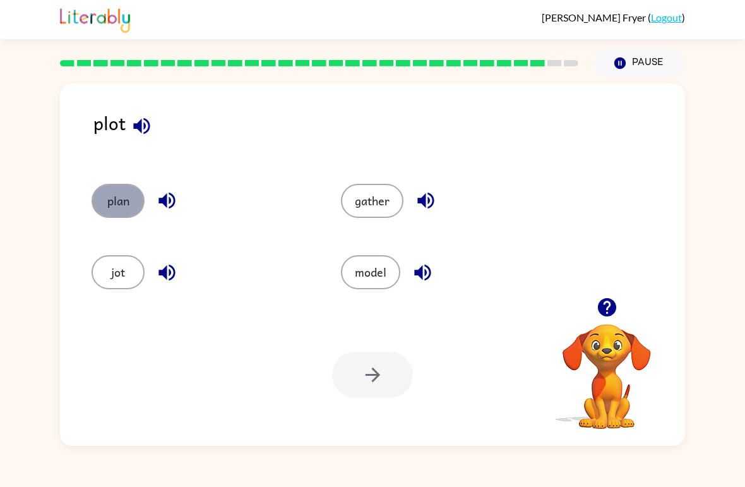
click at [134, 197] on button "plan" at bounding box center [118, 201] width 53 height 34
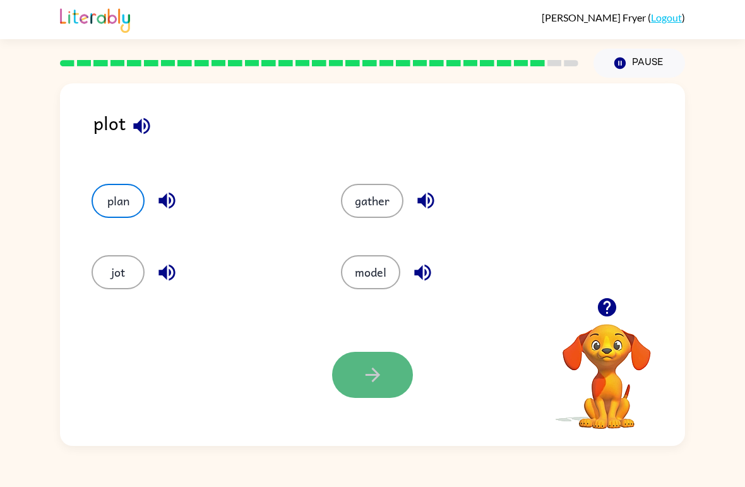
click at [408, 384] on button "button" at bounding box center [372, 375] width 81 height 46
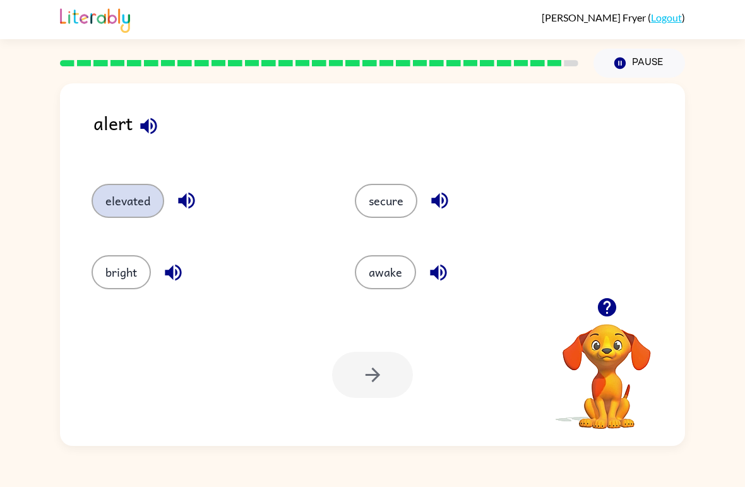
click at [101, 203] on button "elevated" at bounding box center [128, 201] width 73 height 34
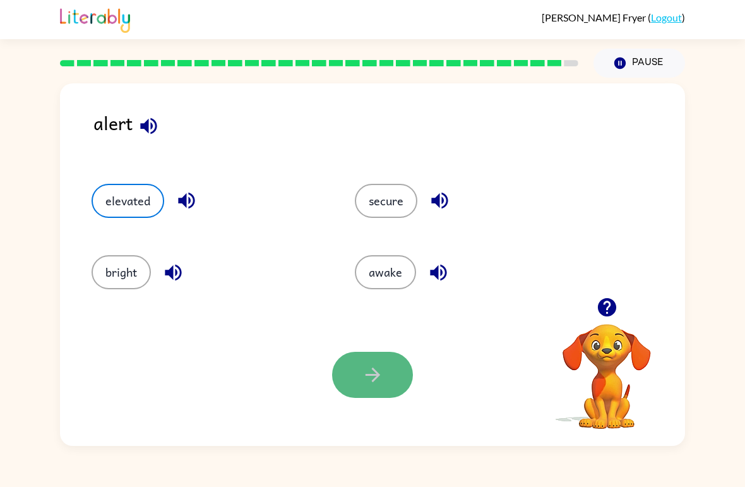
click at [379, 396] on button "button" at bounding box center [372, 375] width 81 height 46
